Goal: Navigation & Orientation: Find specific page/section

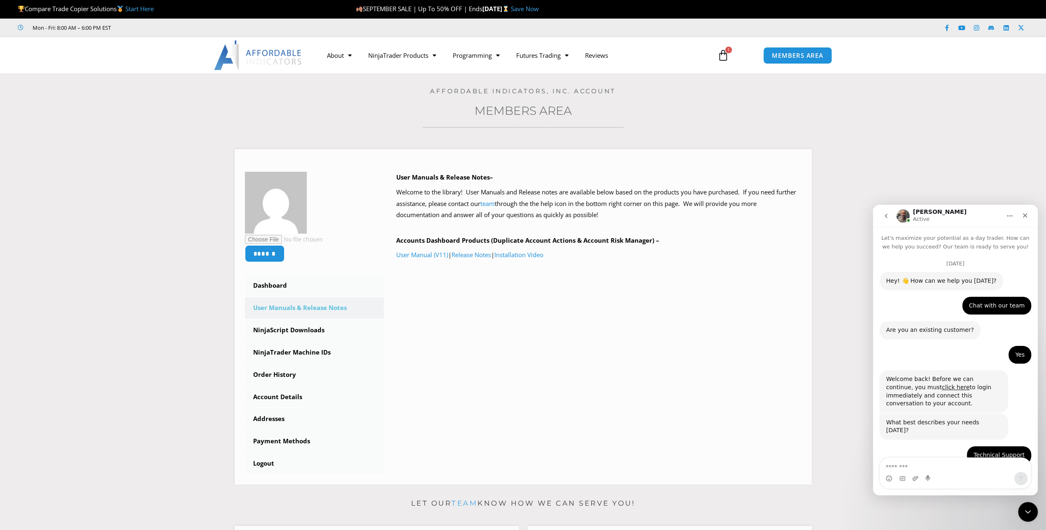
scroll to position [5423, 0]
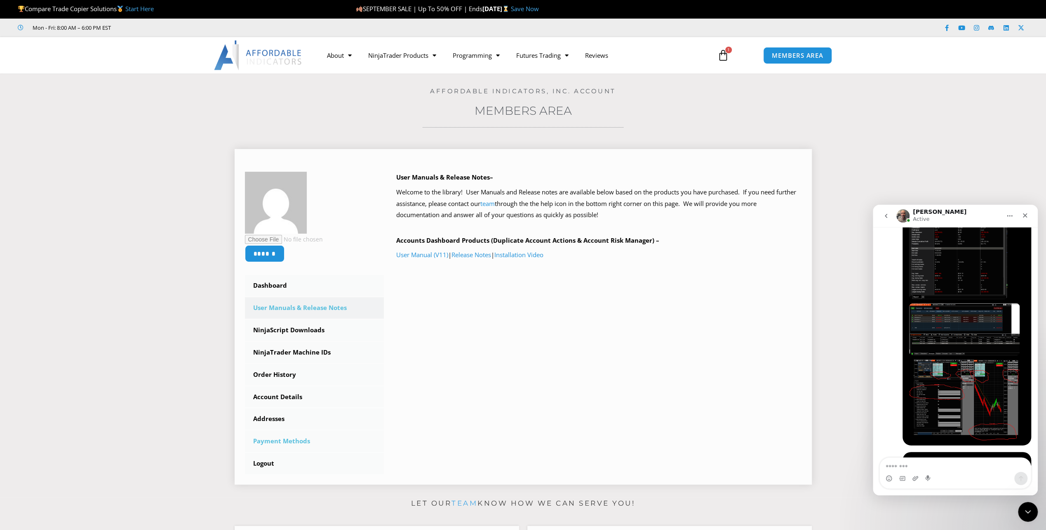
click at [292, 441] on link "Payment Methods" at bounding box center [314, 440] width 139 height 21
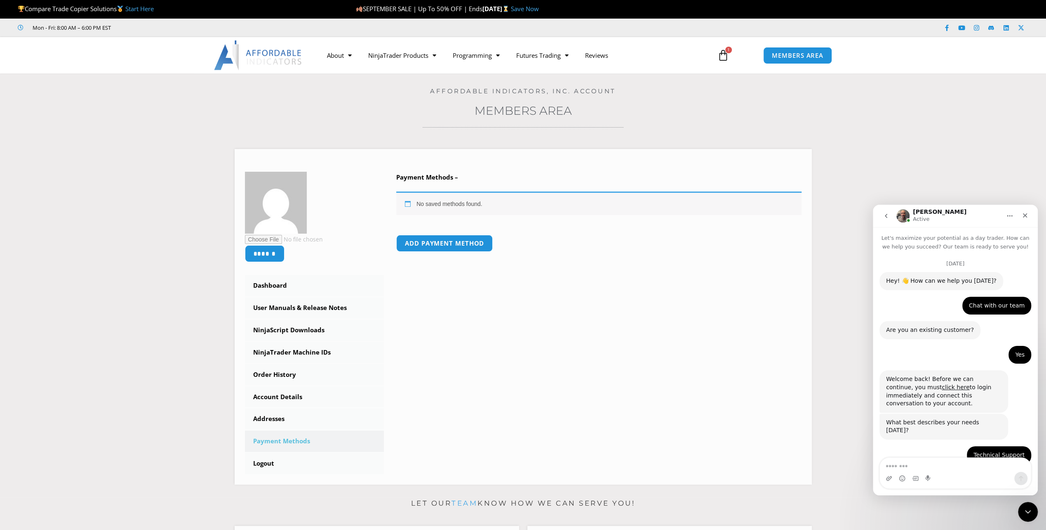
scroll to position [5423, 0]
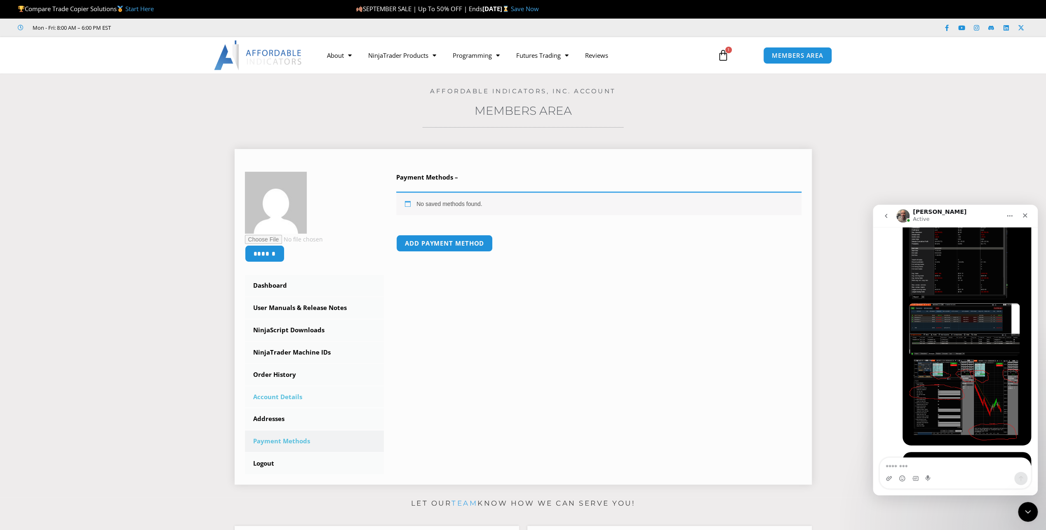
click at [282, 394] on link "Account Details" at bounding box center [314, 396] width 139 height 21
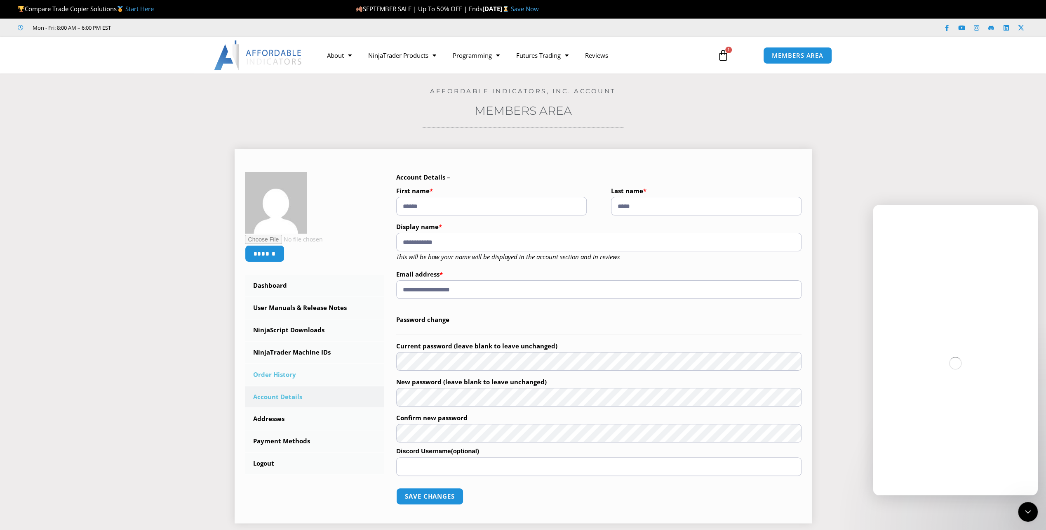
click at [269, 372] on link "Order History" at bounding box center [314, 374] width 139 height 21
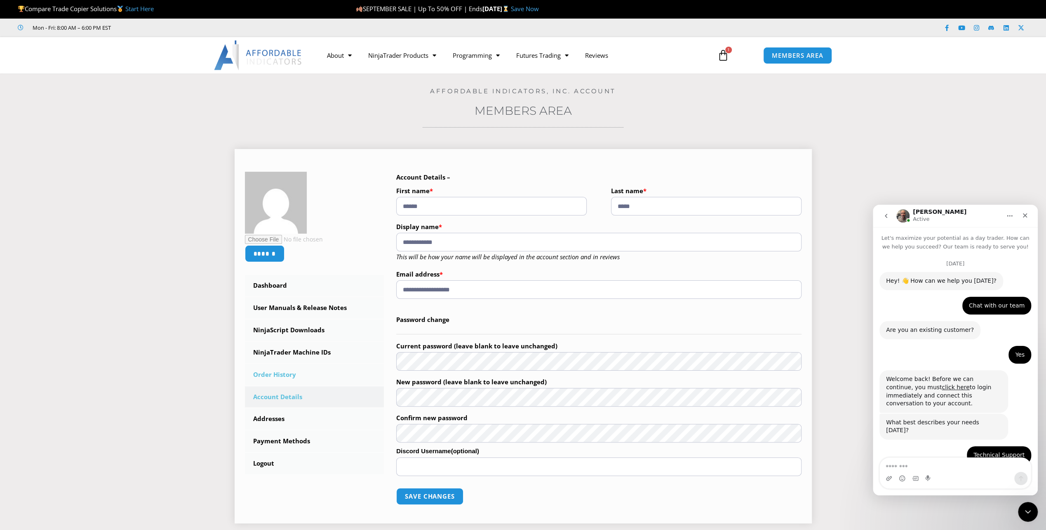
scroll to position [5423, 0]
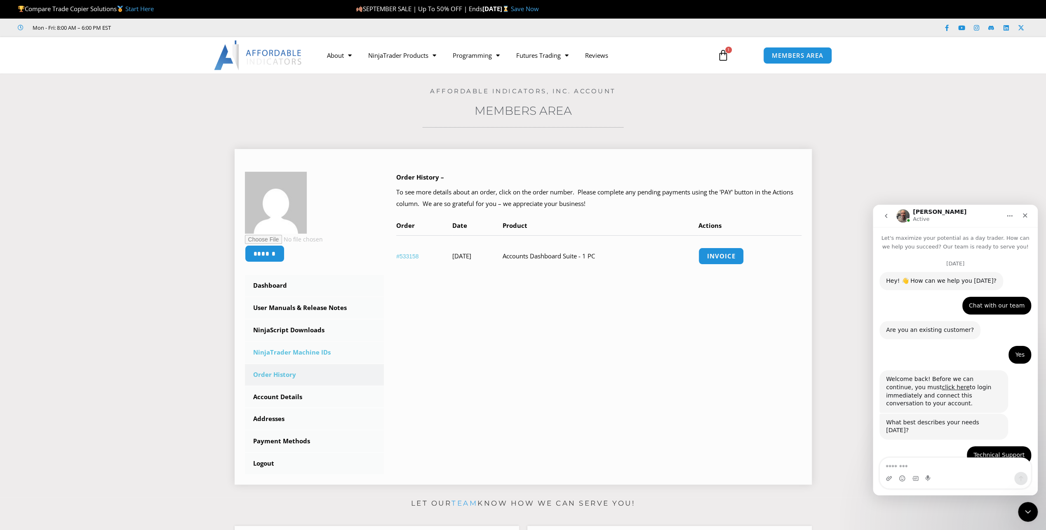
scroll to position [5423, 0]
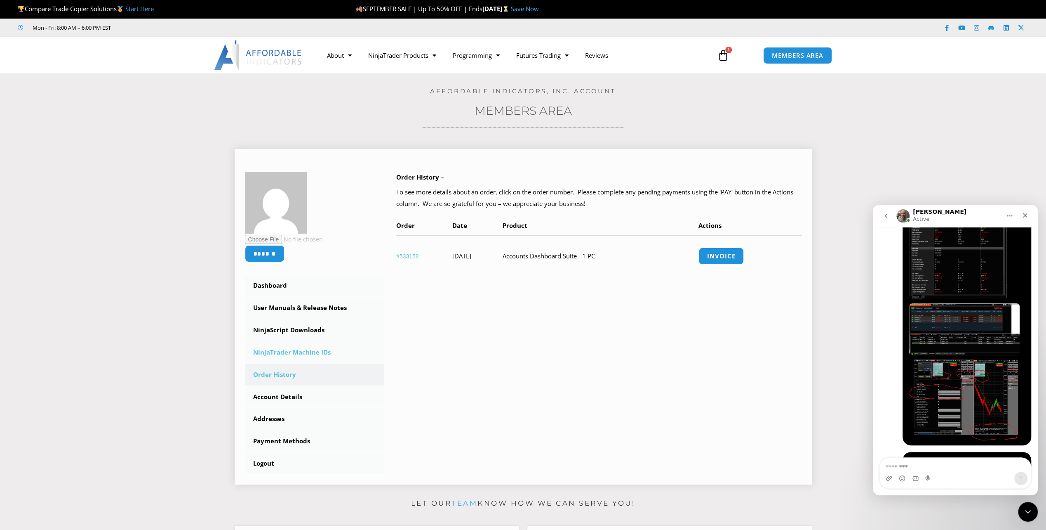
click at [270, 350] on link "NinjaTrader Machine IDs" at bounding box center [314, 352] width 139 height 21
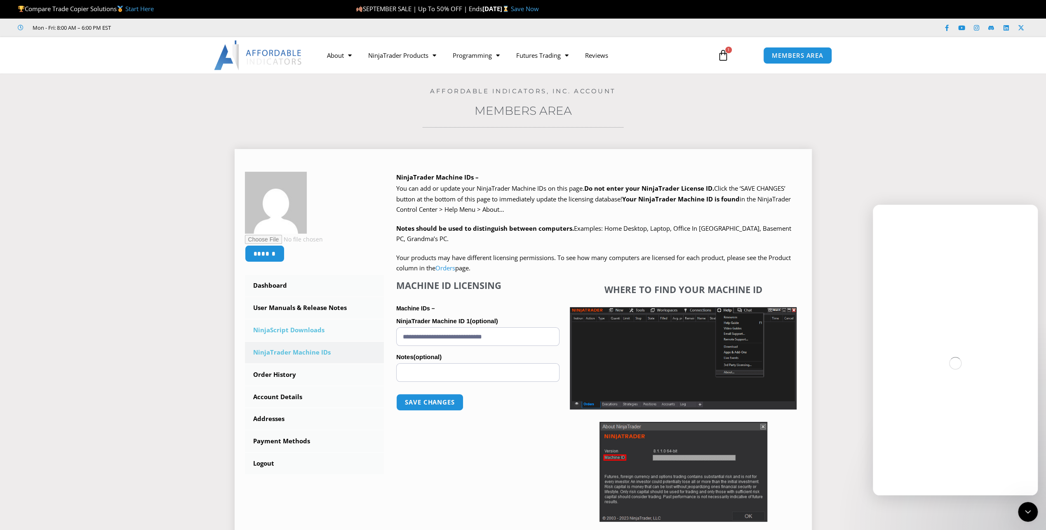
click at [281, 330] on link "NinjaScript Downloads" at bounding box center [314, 329] width 139 height 21
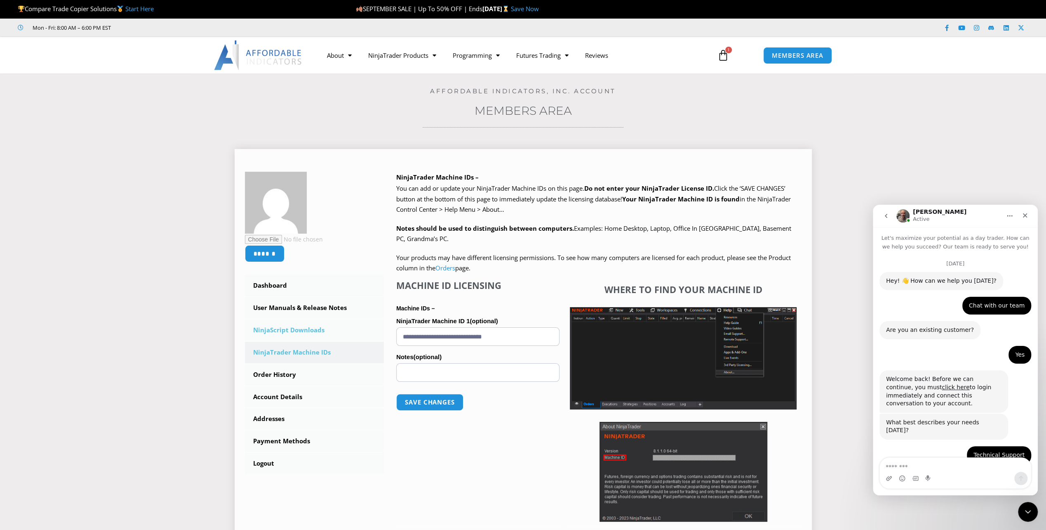
scroll to position [5423, 0]
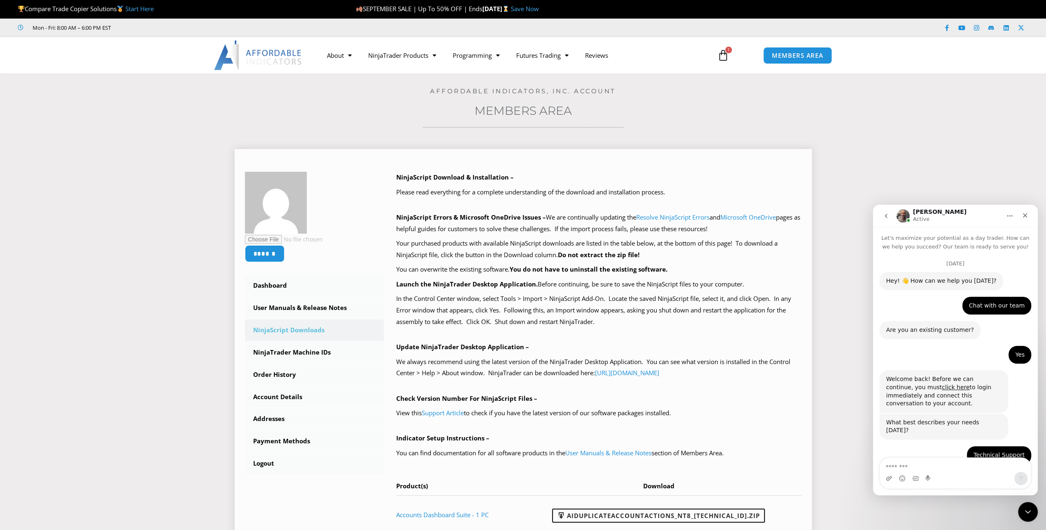
scroll to position [5423, 0]
